Goal: Task Accomplishment & Management: Use online tool/utility

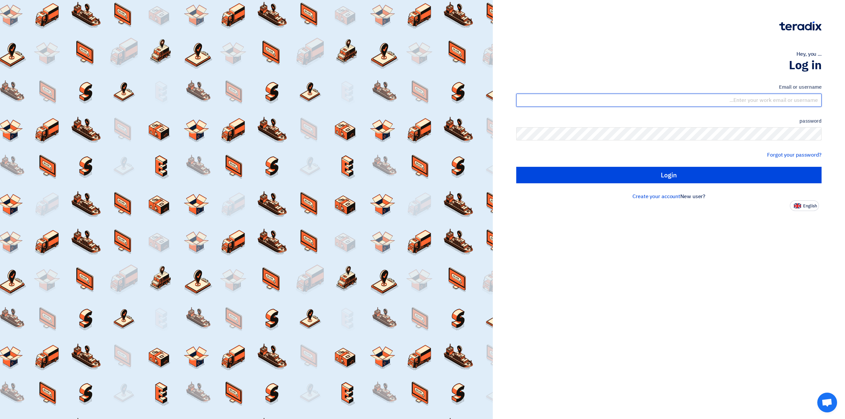
click at [797, 101] on input "text" at bounding box center [668, 100] width 305 height 13
type input "[EMAIL_ADDRESS][PERSON_NAME][DOMAIN_NAME]"
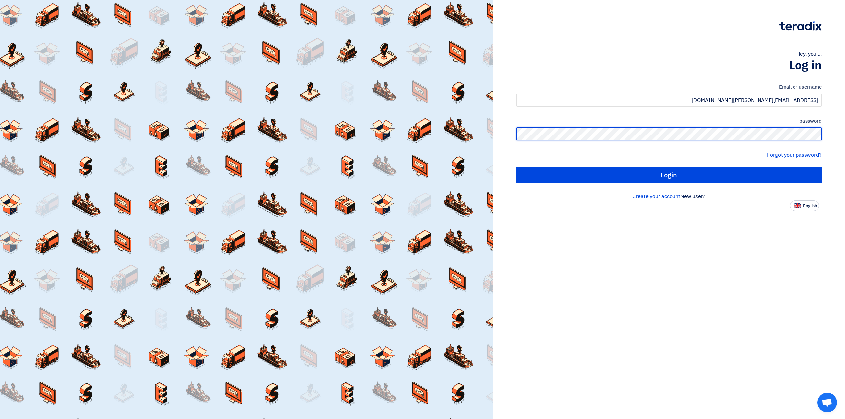
click at [516, 167] on input "Login" at bounding box center [668, 175] width 305 height 16
type input "Sign in"
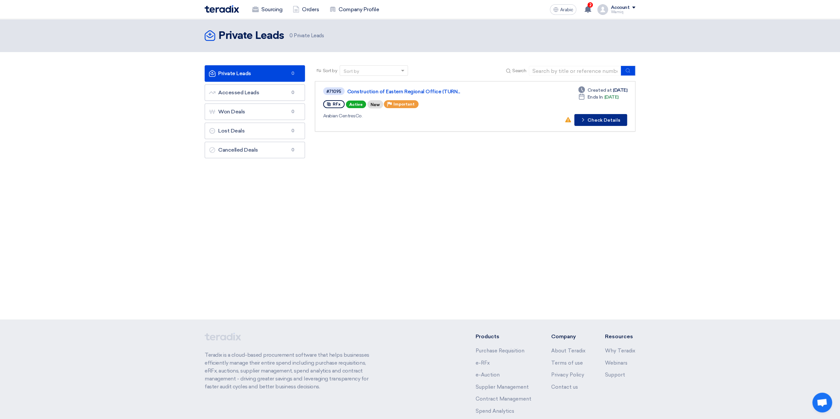
click at [586, 121] on icon "Check details" at bounding box center [583, 120] width 6 height 6
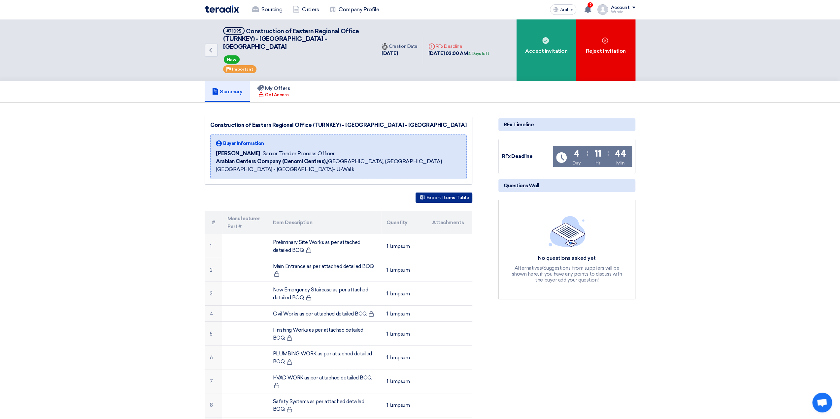
click at [441, 195] on font "Export Items Table" at bounding box center [447, 198] width 43 height 6
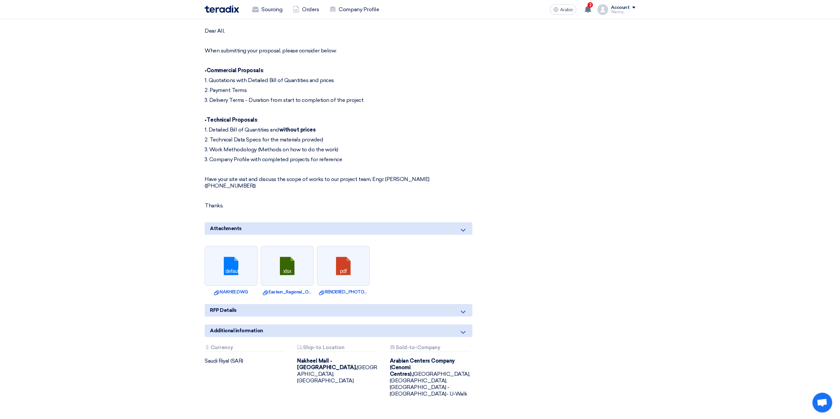
scroll to position [495, 0]
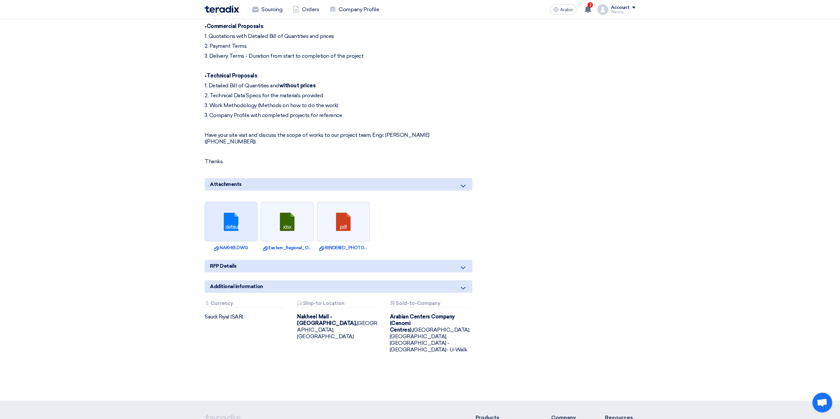
click at [231, 210] on link at bounding box center [231, 222] width 53 height 40
click at [286, 213] on link at bounding box center [287, 222] width 53 height 40
click at [341, 214] on link at bounding box center [343, 222] width 53 height 40
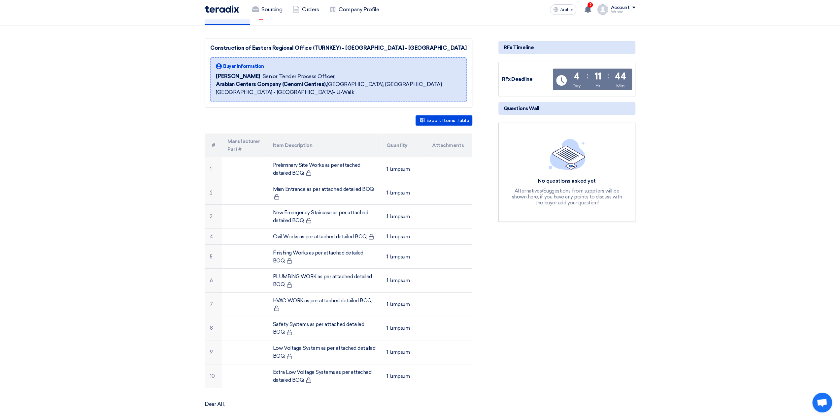
scroll to position [0, 0]
